Goal: Navigation & Orientation: Understand site structure

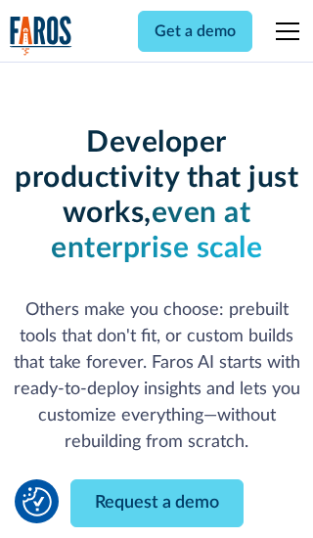
scroll to position [235, 0]
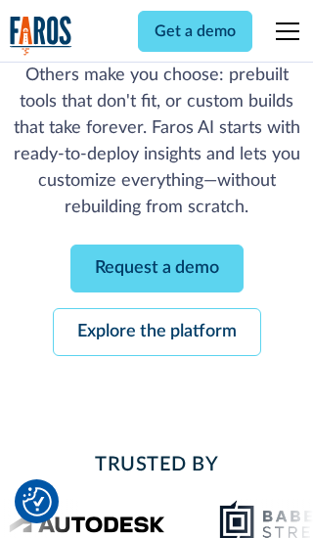
click at [156, 268] on link "Request a demo" at bounding box center [156, 269] width 173 height 48
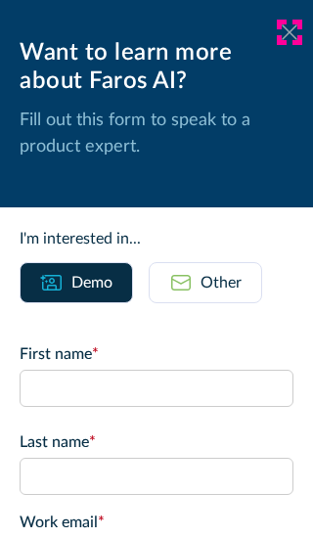
click at [289, 32] on icon at bounding box center [290, 31] width 16 height 15
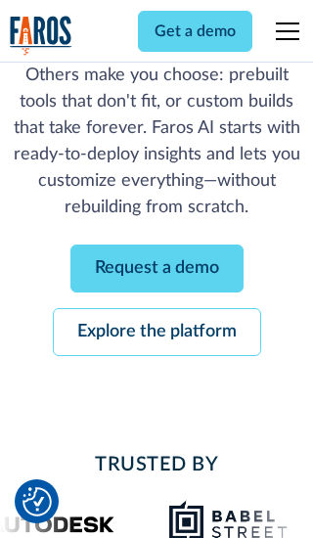
scroll to position [298, 0]
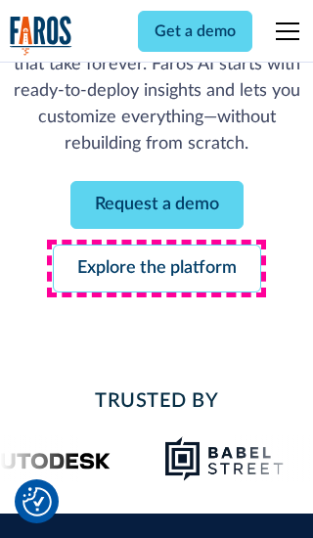
click at [156, 268] on link "Explore the platform" at bounding box center [157, 269] width 208 height 48
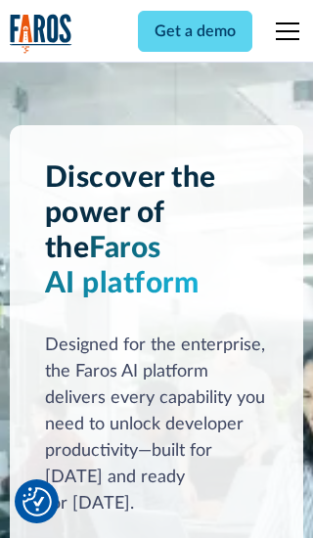
scroll to position [14691, 0]
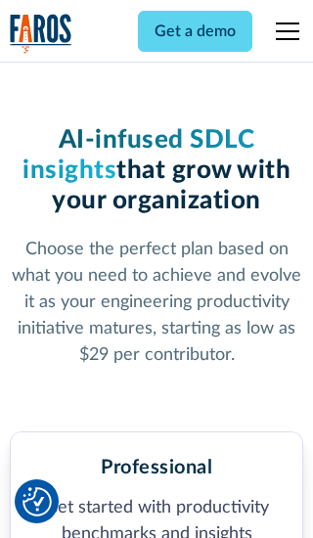
scroll to position [3031, 0]
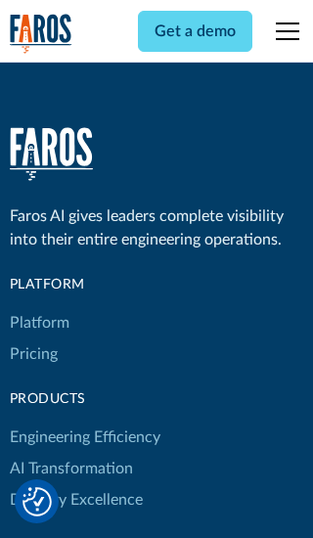
click at [38, 307] on link "Platform" at bounding box center [40, 322] width 60 height 31
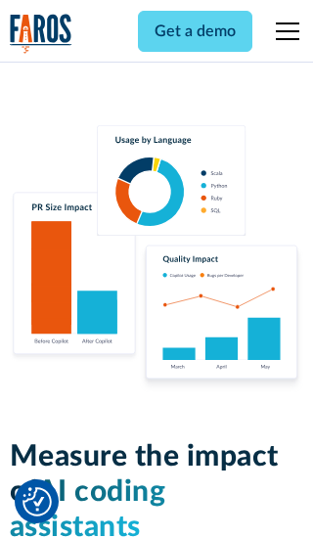
scroll to position [12090, 0]
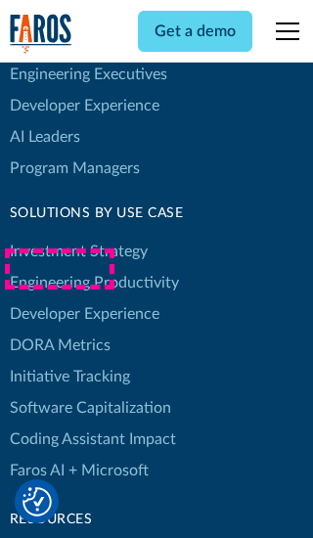
click at [59, 330] on link "DORA Metrics" at bounding box center [60, 345] width 101 height 31
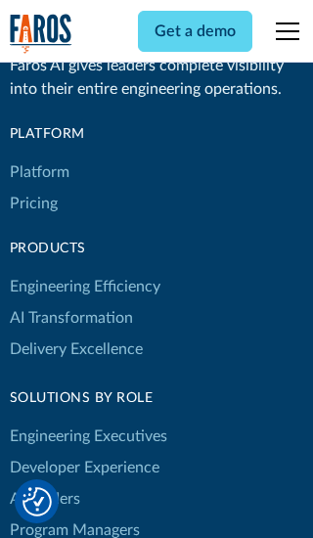
scroll to position [8564, 0]
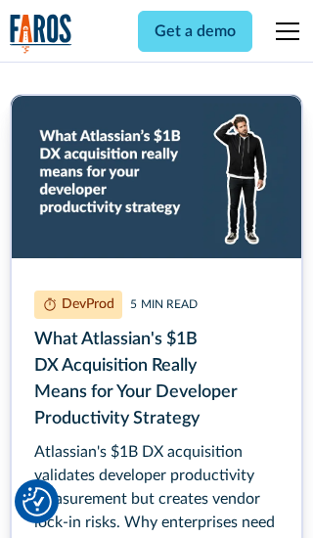
scroll to position [8776, 0]
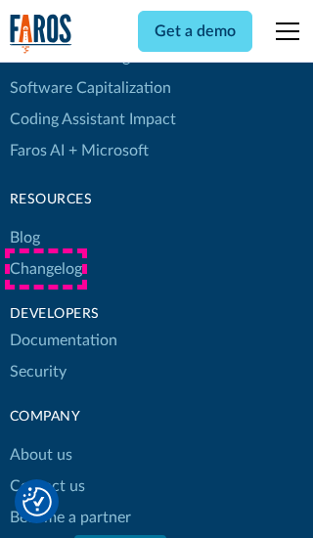
click at [45, 269] on link "Changelog" at bounding box center [46, 268] width 72 height 31
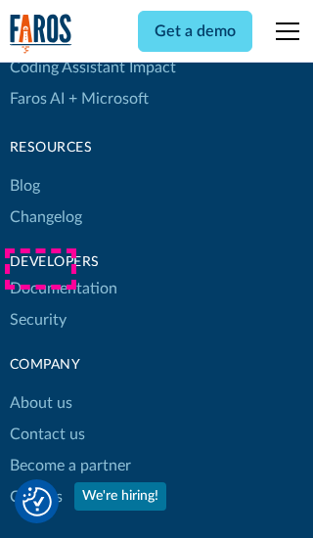
scroll to position [23624, 0]
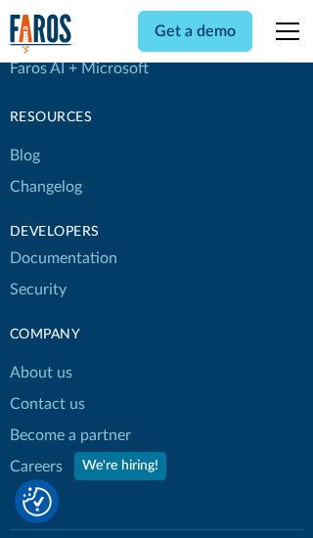
click at [40, 357] on link "About us" at bounding box center [41, 372] width 63 height 31
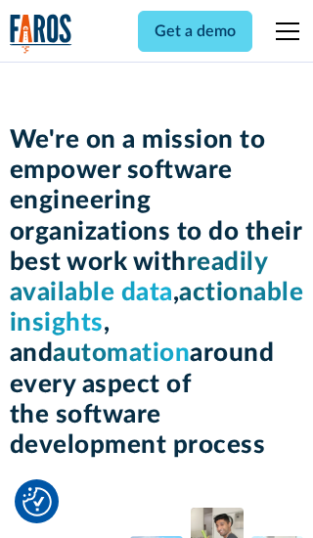
scroll to position [6745, 0]
